Goal: Check status

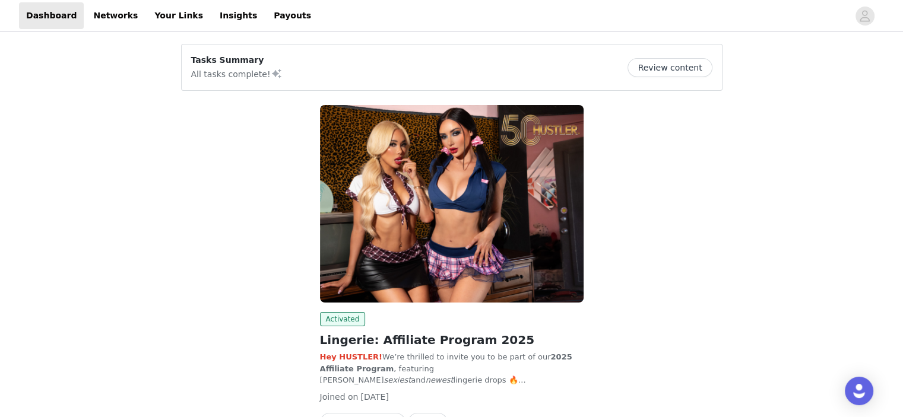
scroll to position [74, 0]
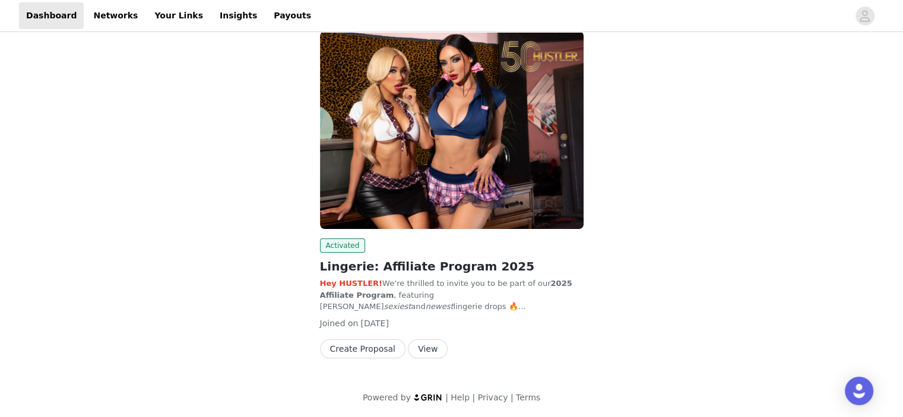
click at [421, 353] on button "View" at bounding box center [428, 349] width 40 height 19
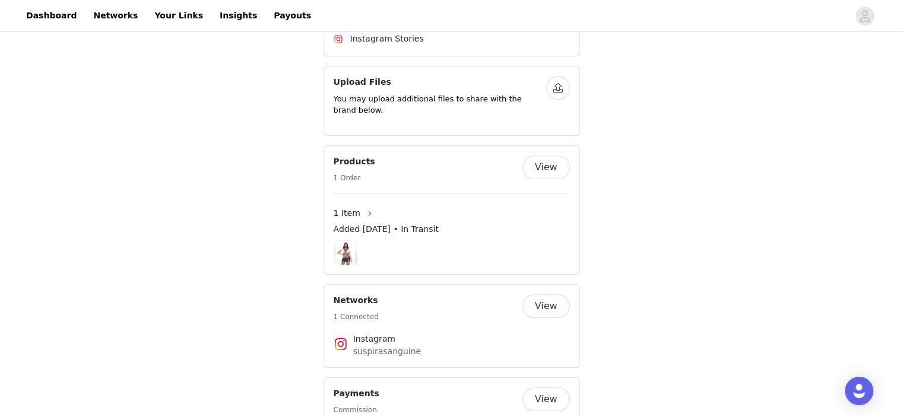
scroll to position [784, 0]
click at [546, 154] on button "View" at bounding box center [545, 166] width 47 height 24
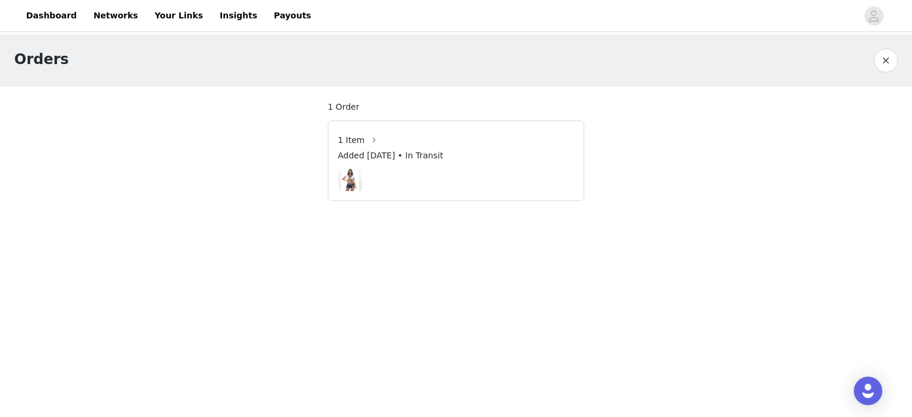
click at [362, 156] on span "Added [DATE] • In Transit" at bounding box center [390, 156] width 105 height 12
click at [370, 138] on button "button" at bounding box center [373, 140] width 19 height 19
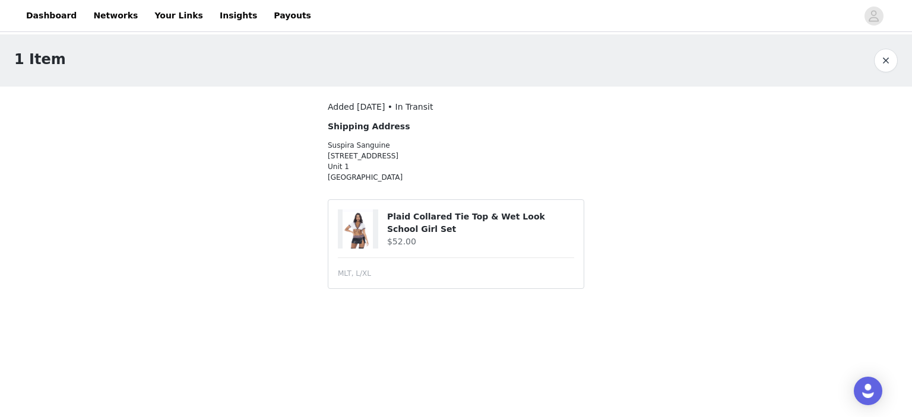
click at [426, 111] on span "Added [DATE] • In Transit" at bounding box center [380, 106] width 105 height 9
click at [610, 331] on body "Dashboard Networks Your Links Insights Payouts 1 Item Added [DATE] • In Transit…" at bounding box center [456, 208] width 912 height 417
click at [61, 17] on link "Dashboard" at bounding box center [51, 15] width 65 height 27
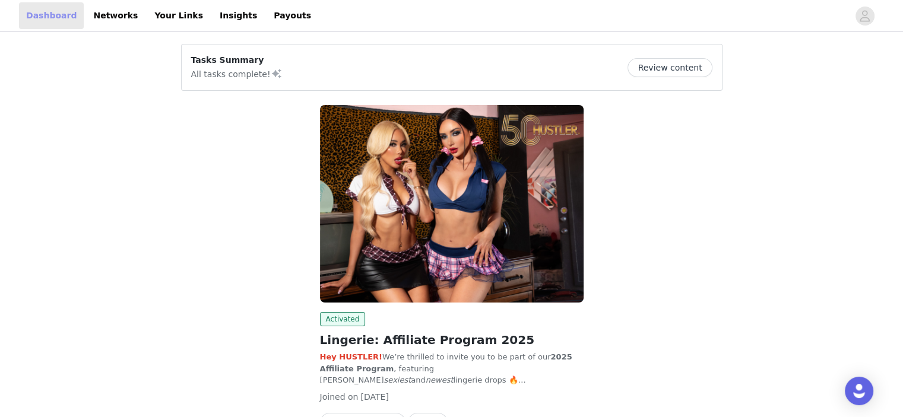
scroll to position [74, 0]
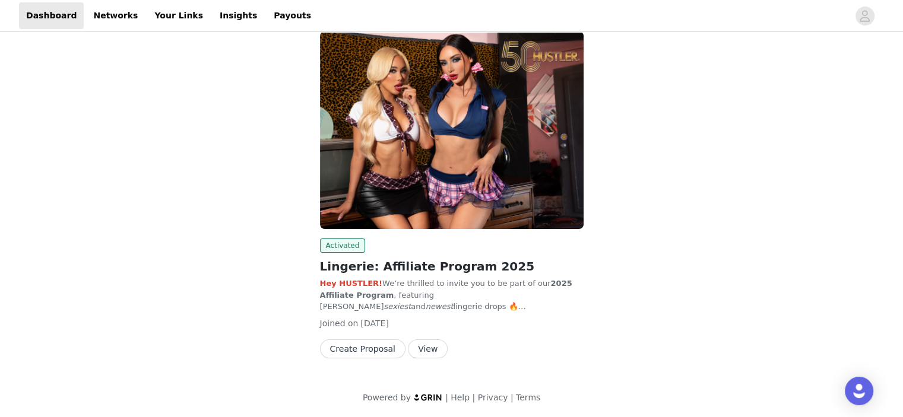
click at [418, 354] on button "View" at bounding box center [428, 349] width 40 height 19
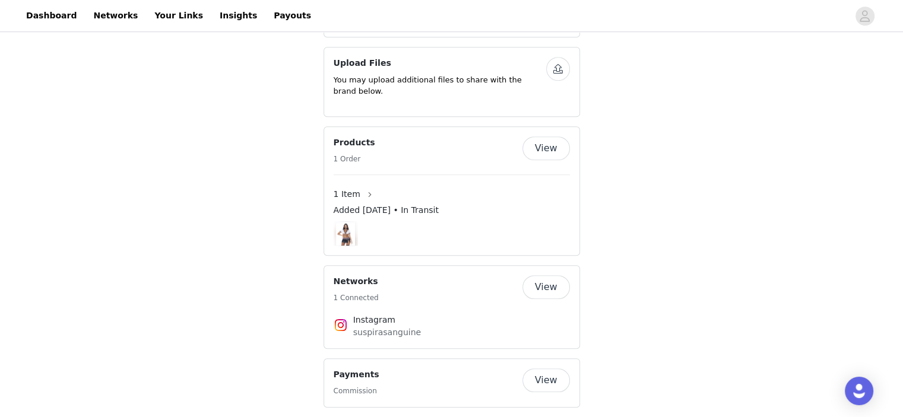
scroll to position [795, 0]
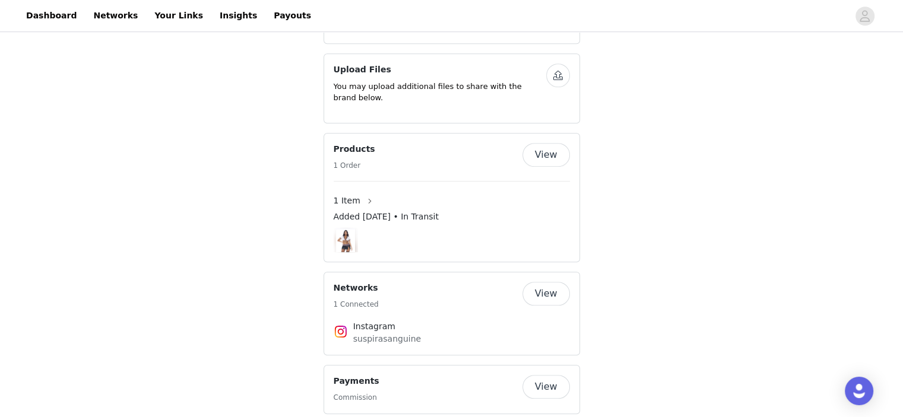
click at [548, 143] on button "View" at bounding box center [545, 155] width 47 height 24
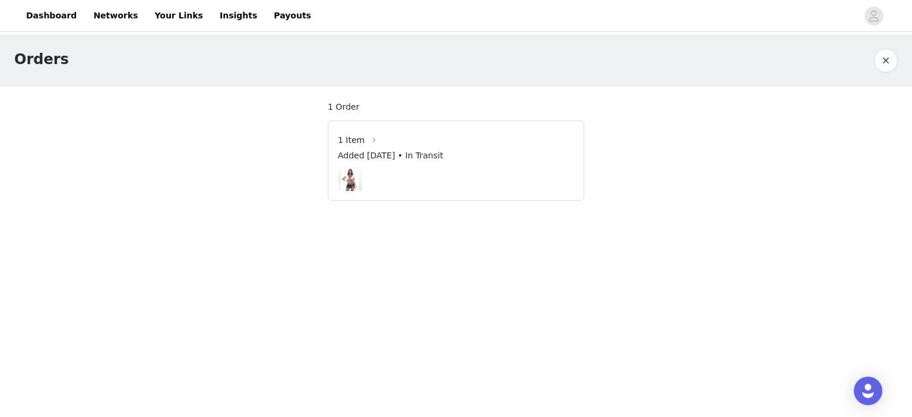
click at [369, 142] on button "button" at bounding box center [373, 140] width 19 height 19
